Goal: Browse casually

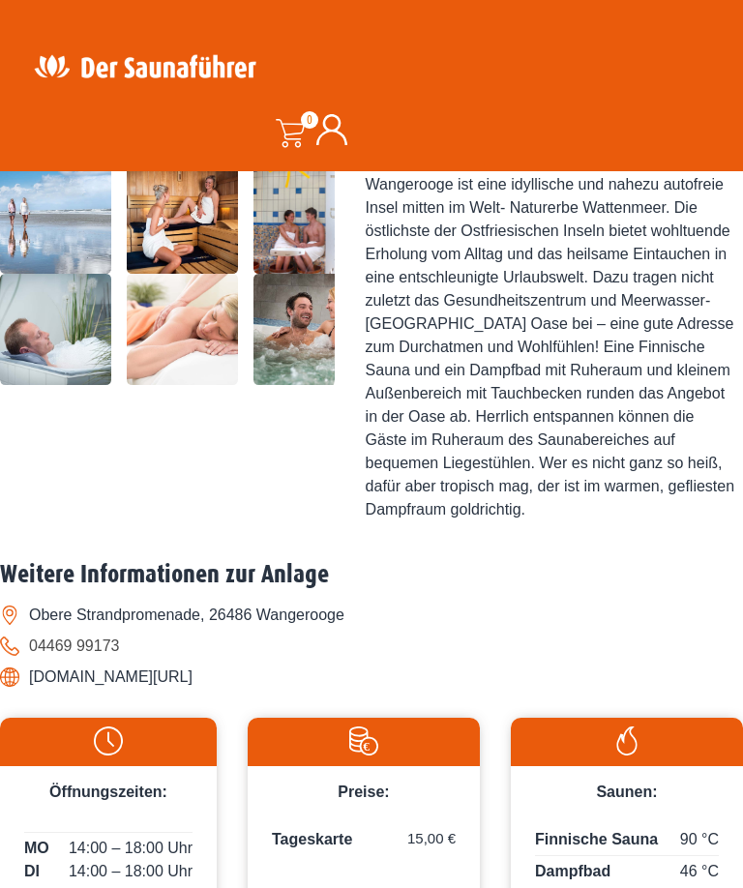
scroll to position [652, 0]
click at [162, 275] on img at bounding box center [182, 218] width 111 height 111
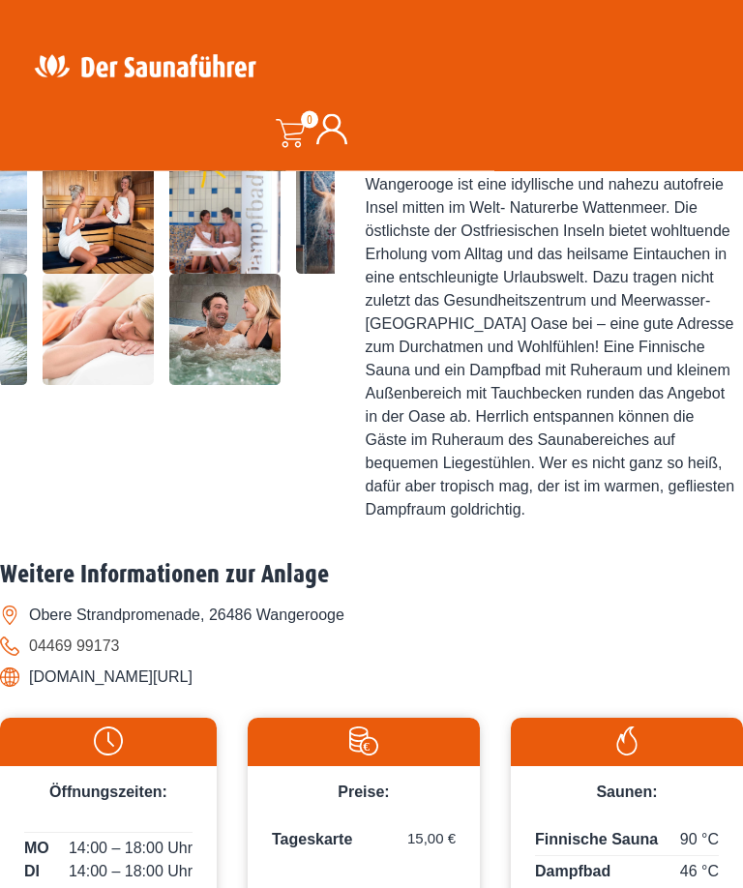
click at [116, 275] on img at bounding box center [98, 218] width 111 height 111
click at [98, 275] on img at bounding box center [98, 218] width 111 height 111
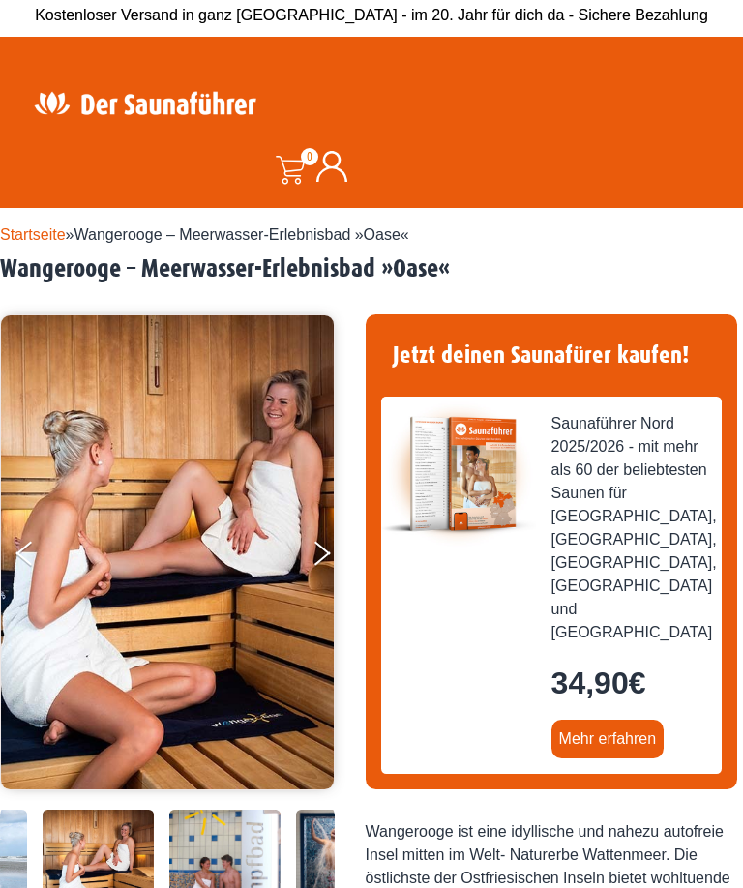
scroll to position [0, 0]
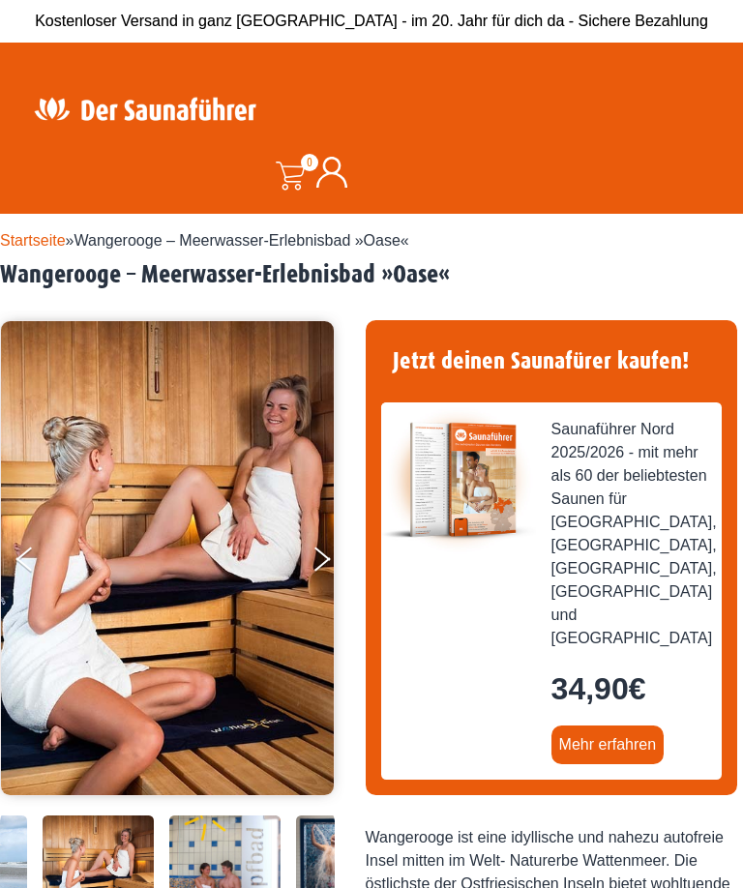
click at [316, 558] on button "Next" at bounding box center [334, 563] width 48 height 48
click at [30, 553] on button "Previous" at bounding box center [40, 563] width 48 height 48
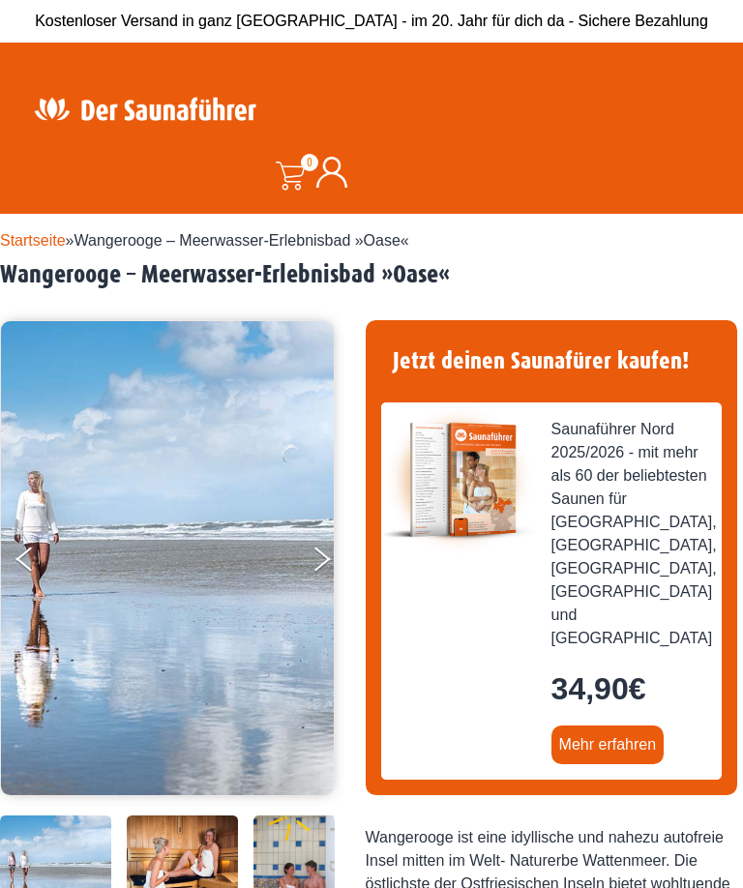
click at [12, 550] on img at bounding box center [167, 558] width 333 height 474
click at [26, 548] on button "Previous" at bounding box center [40, 563] width 48 height 48
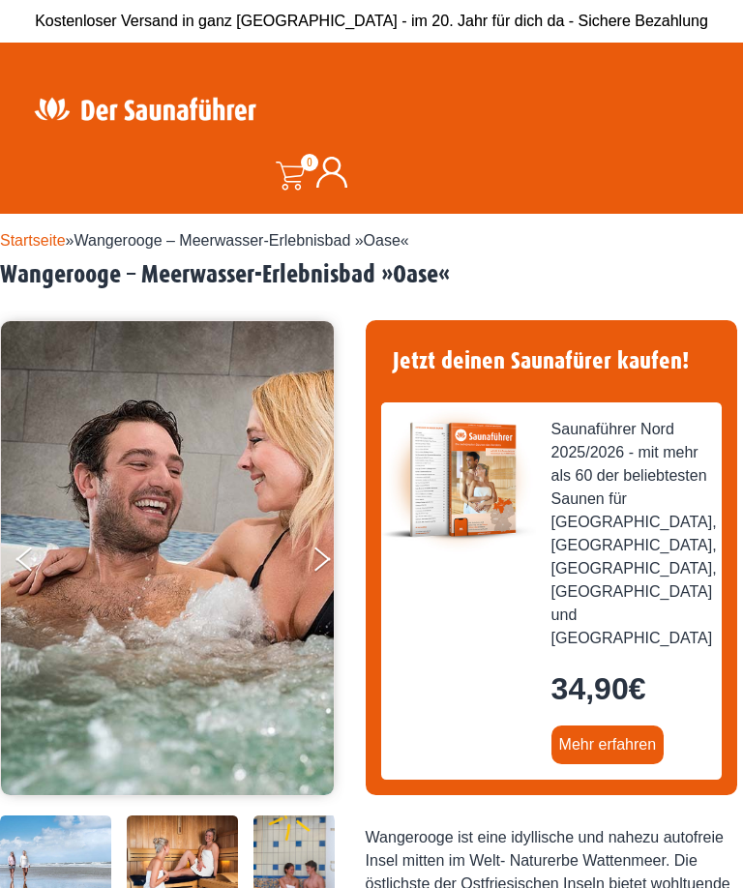
click at [27, 554] on button "Previous" at bounding box center [40, 563] width 48 height 48
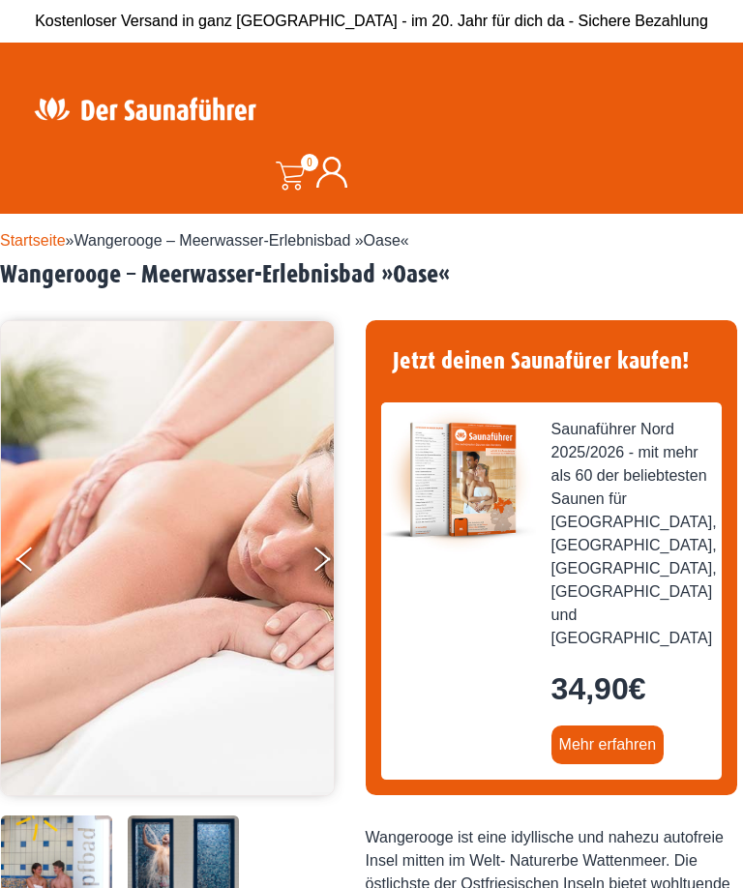
click at [29, 549] on button "Previous" at bounding box center [40, 563] width 48 height 48
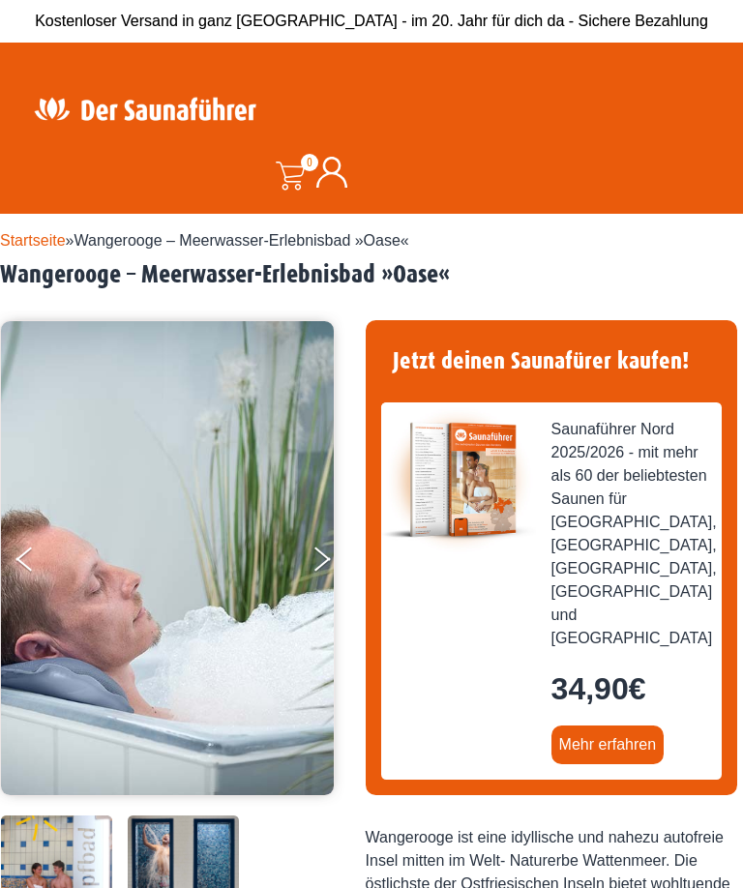
click at [29, 554] on button "Previous" at bounding box center [40, 563] width 48 height 48
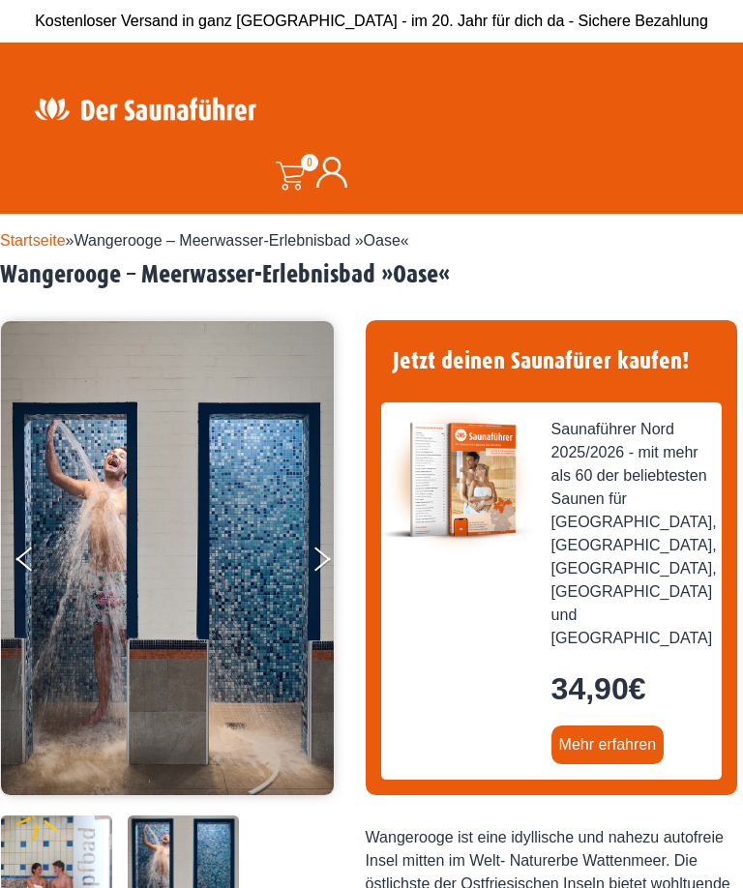
click at [27, 548] on button "Previous" at bounding box center [40, 563] width 48 height 48
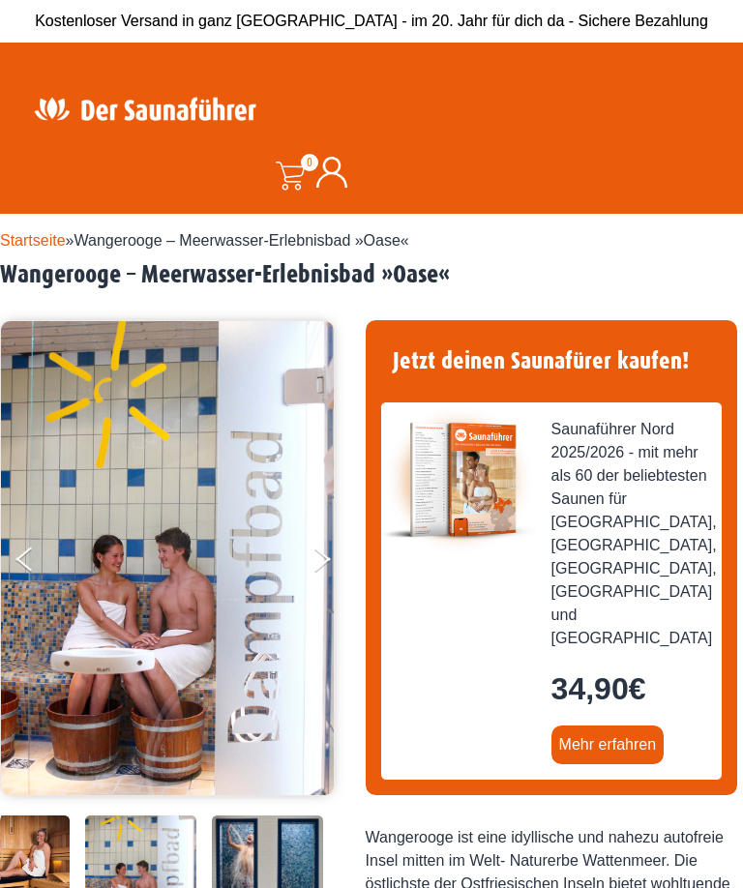
click at [32, 548] on button "Previous" at bounding box center [40, 563] width 48 height 48
